Goal: Use online tool/utility: Utilize a website feature to perform a specific function

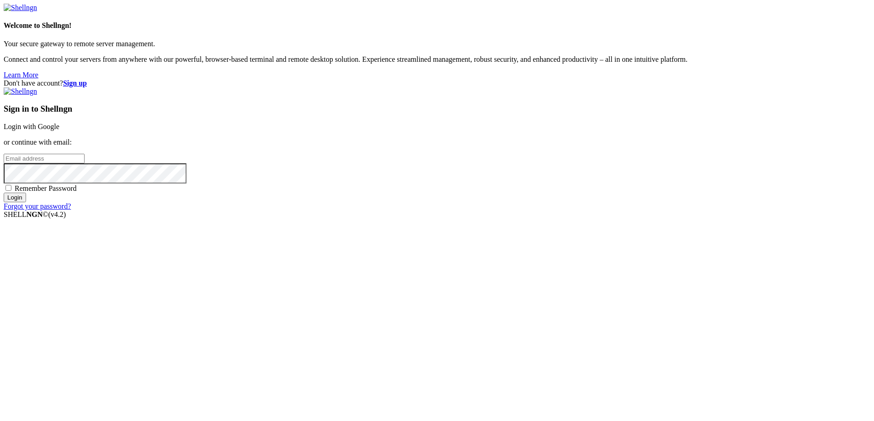
click at [59, 130] on link "Login with Google" at bounding box center [32, 127] width 56 height 8
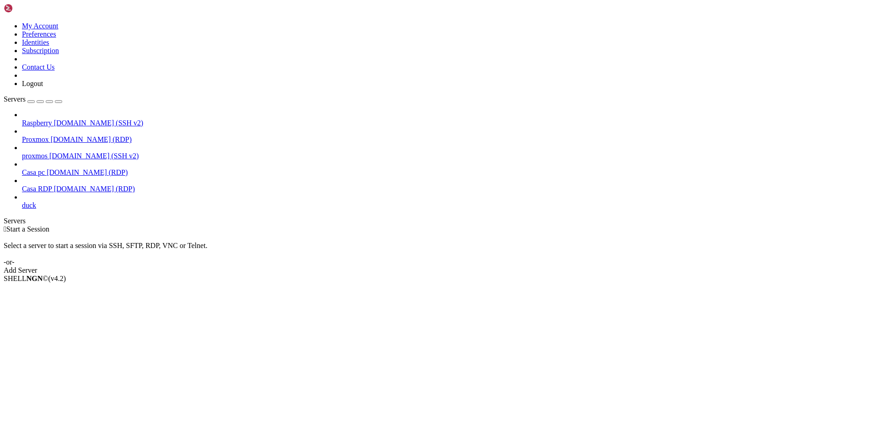
click at [54, 185] on span "[DOMAIN_NAME] (RDP)" at bounding box center [94, 189] width 81 height 8
